Goal: Browse casually

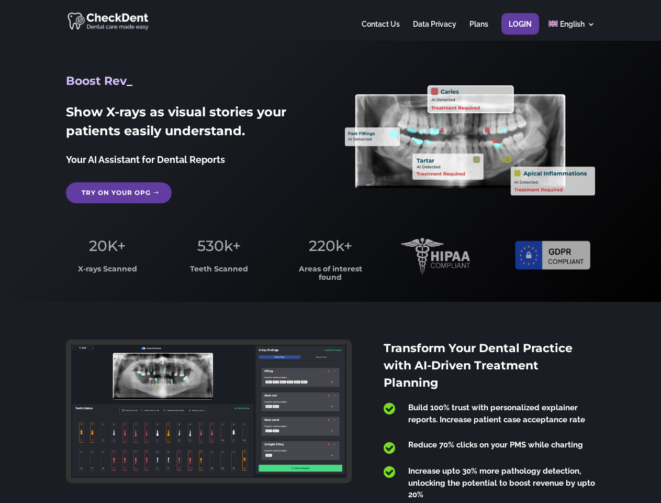
click at [330, 251] on span "220k+" at bounding box center [330, 246] width 43 height 18
click at [330, 20] on div at bounding box center [330, 20] width 529 height 41
click at [330, 251] on span "220k+" at bounding box center [330, 246] width 43 height 18
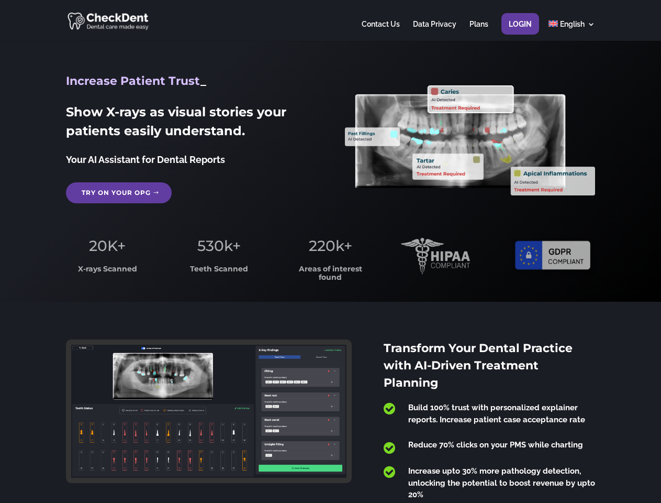
click at [330, 20] on div at bounding box center [330, 20] width 529 height 41
